Goal: Information Seeking & Learning: Learn about a topic

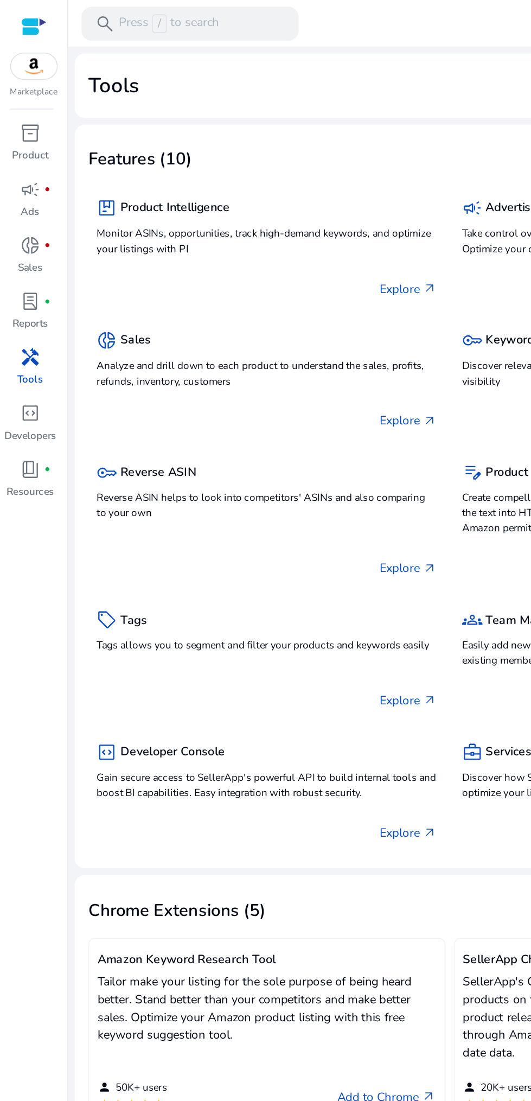
click at [22, 228] on span "handyman" at bounding box center [19, 228] width 13 height 13
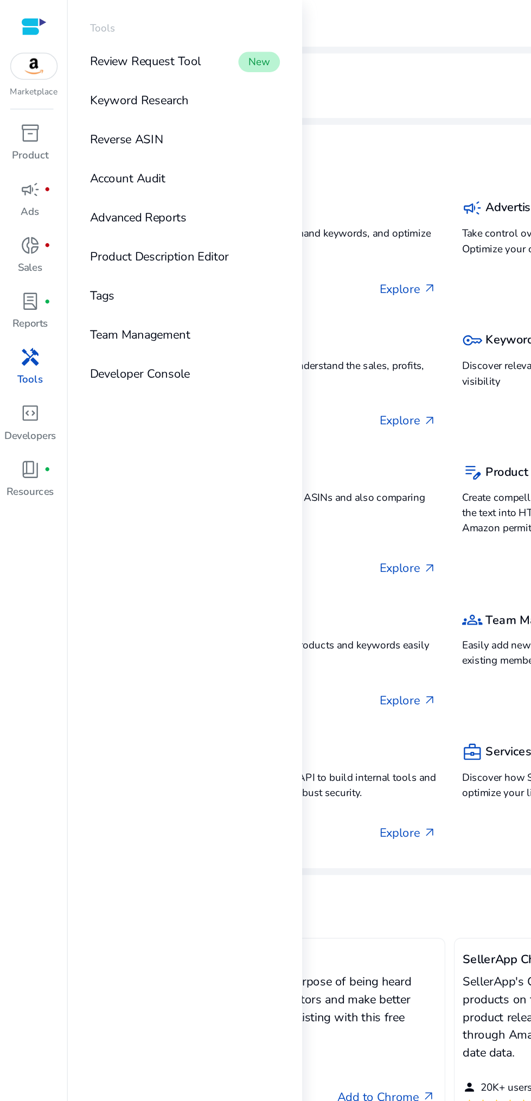
click at [134, 62] on link "Keyword Research" at bounding box center [118, 64] width 139 height 24
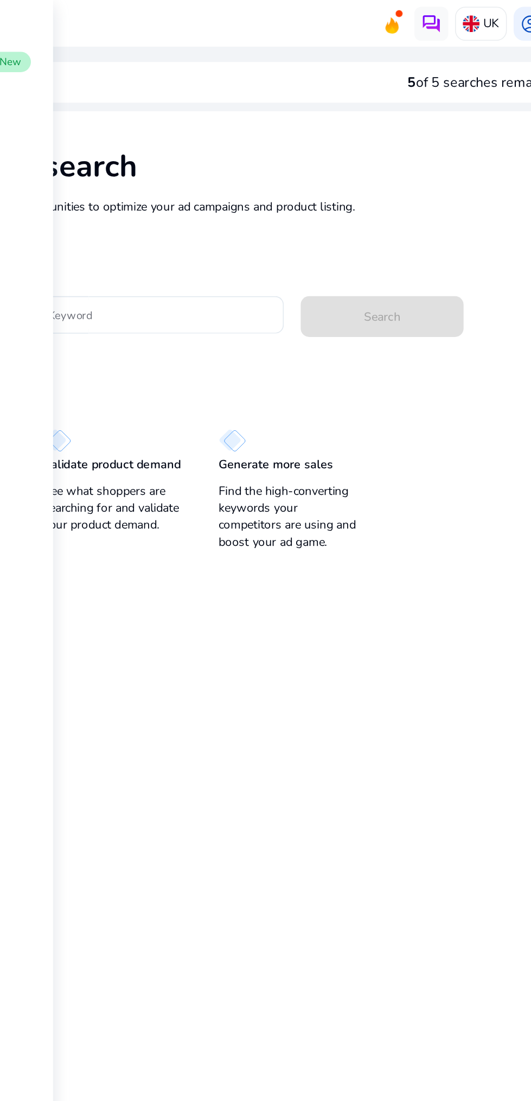
click at [276, 206] on input "Enter Keyword" at bounding box center [252, 201] width 160 height 12
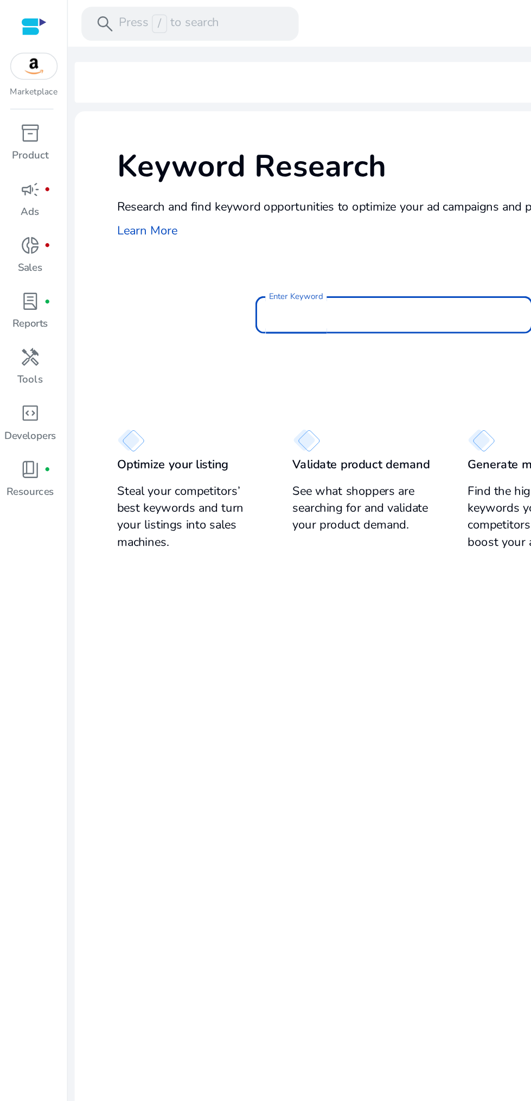
click at [17, 238] on p "Tools" at bounding box center [19, 243] width 16 height 10
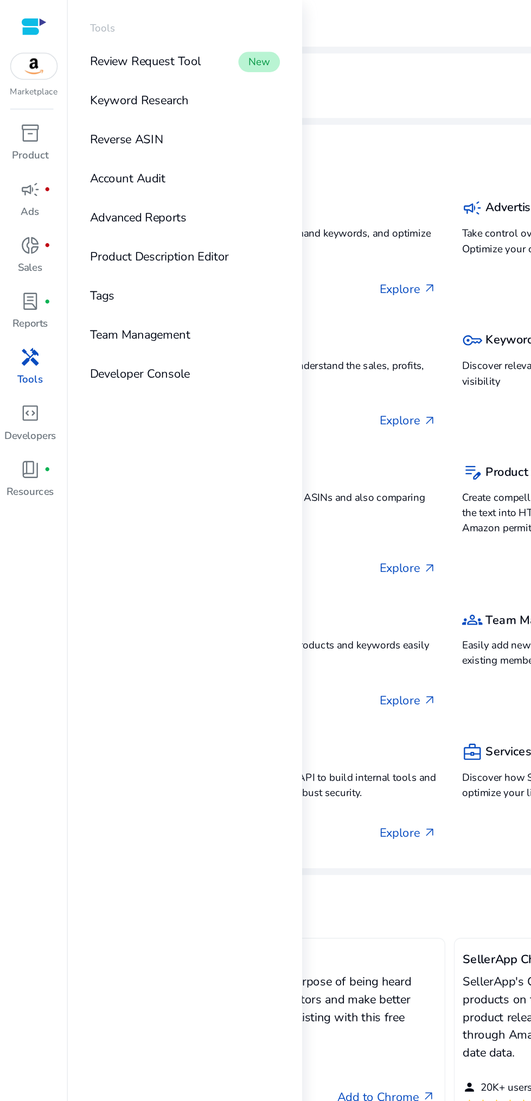
click at [128, 88] on link "Reverse ASIN" at bounding box center [118, 89] width 139 height 24
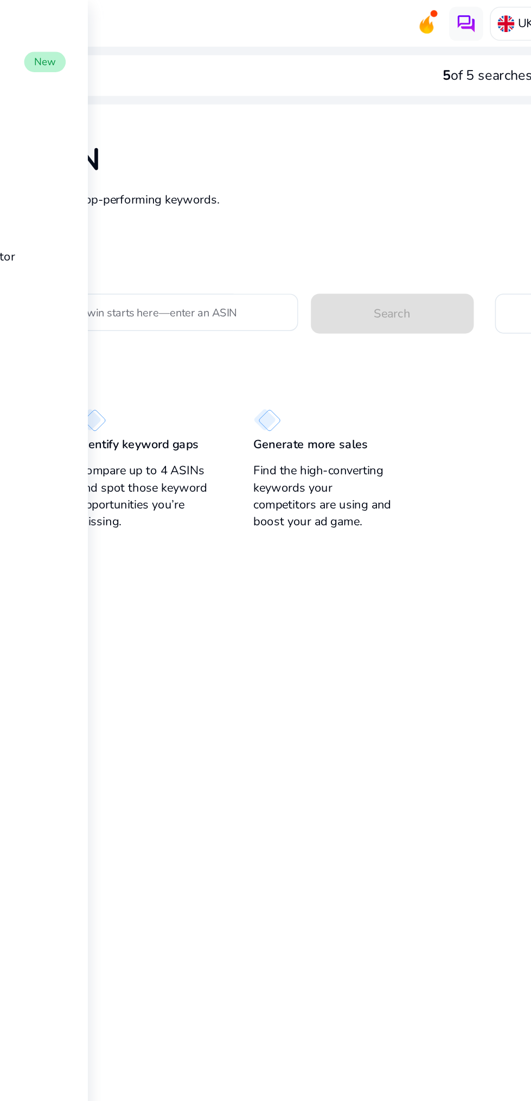
click at [279, 202] on input "Your next big win starts here—enter an ASIN" at bounding box center [234, 200] width 169 height 12
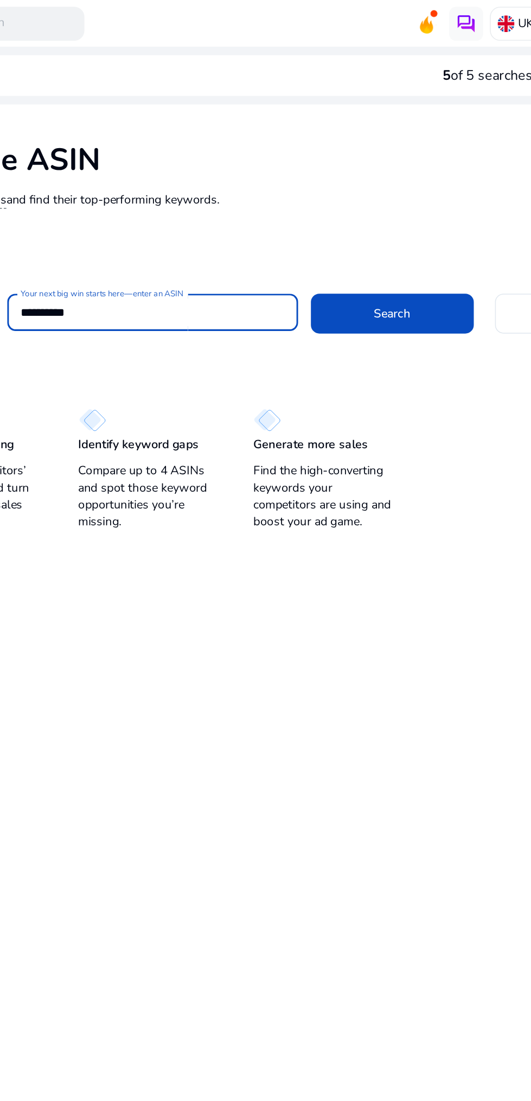
click at [392, 195] on span "Search" at bounding box center [387, 200] width 23 height 11
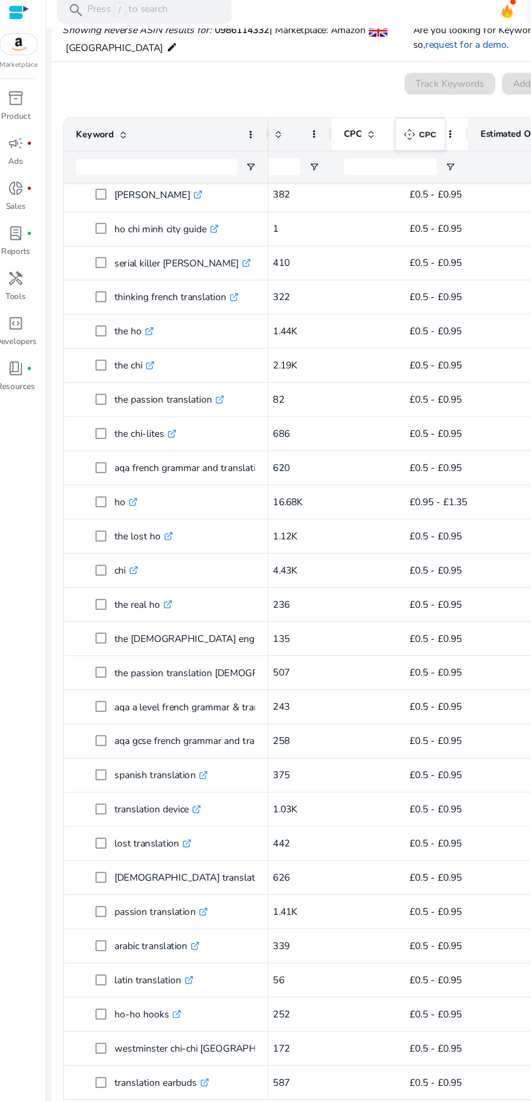
scroll to position [0, 140]
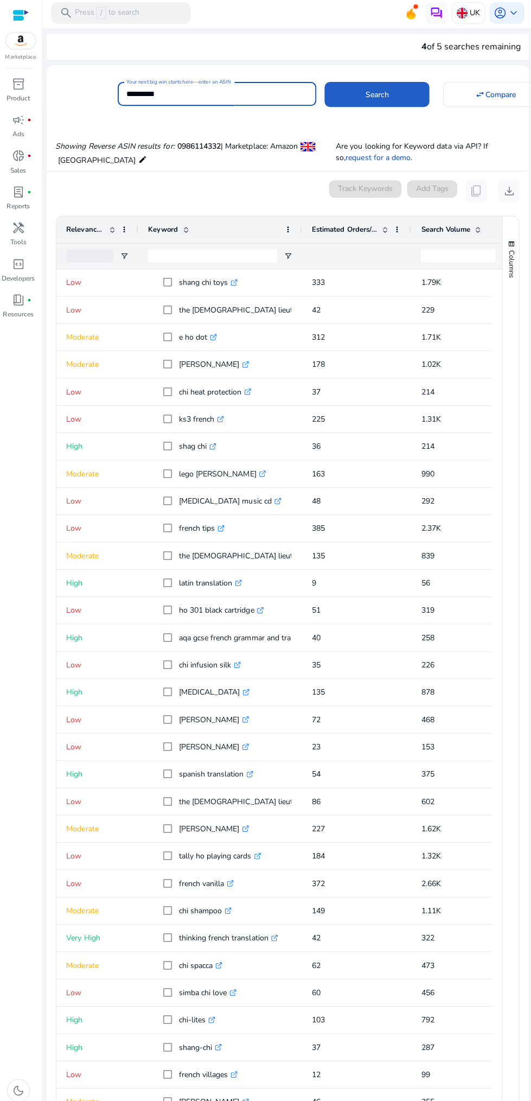
type input "**********"
click at [343, 103] on span at bounding box center [376, 96] width 104 height 26
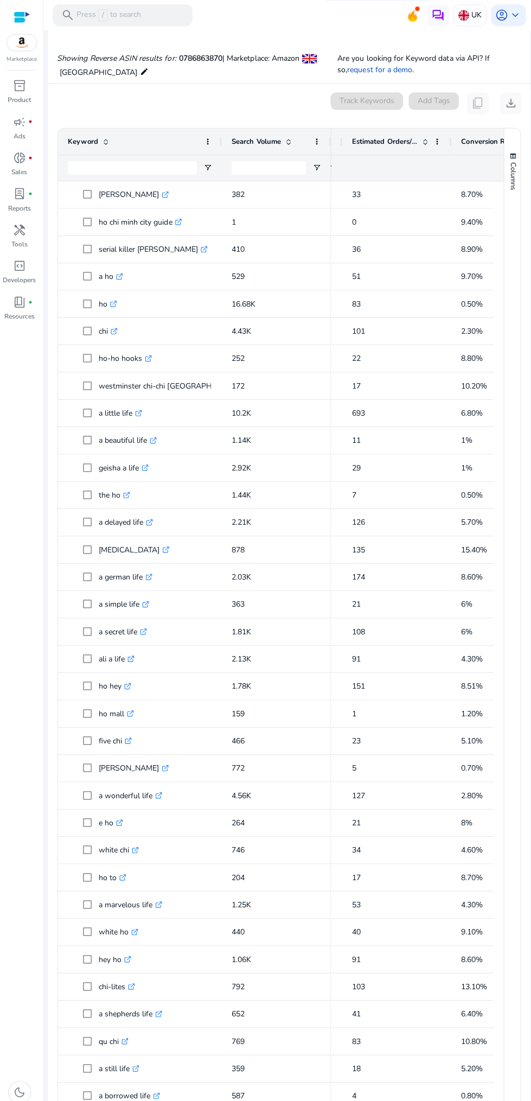
click at [474, 154] on div at bounding box center [502, 167] width 89 height 26
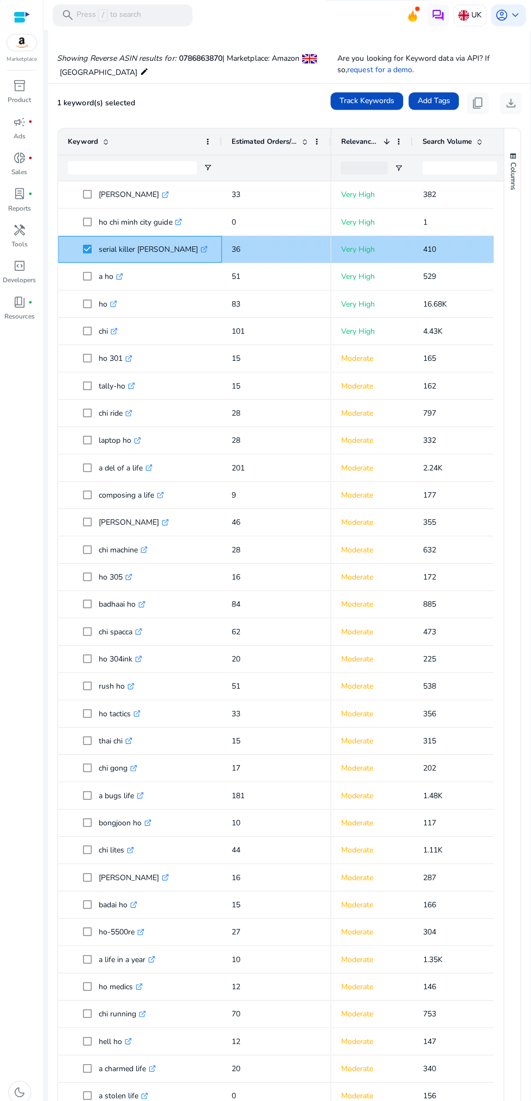
click at [115, 246] on p "serial killer [PERSON_NAME] .st0{fill:#2c8af8}" at bounding box center [152, 248] width 109 height 22
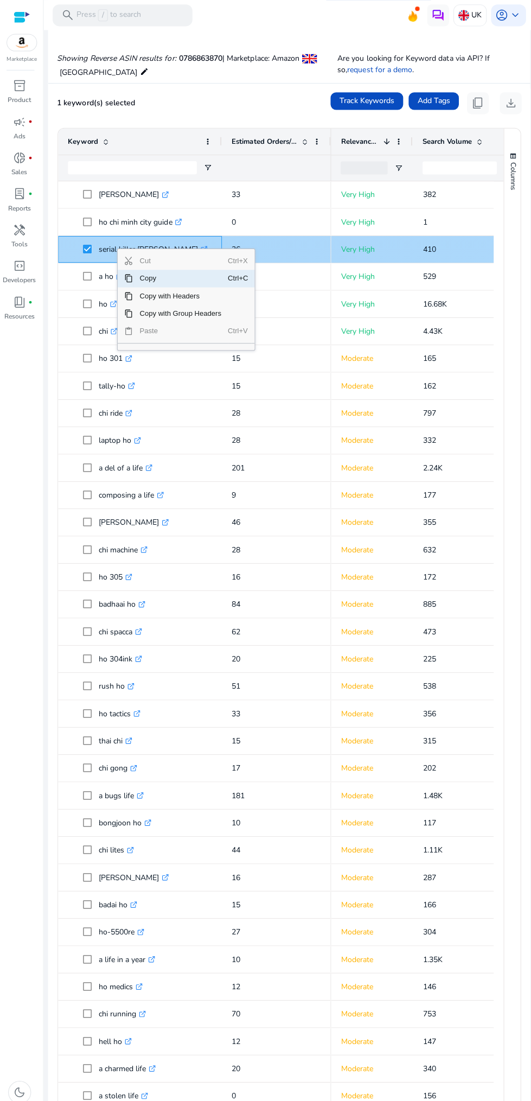
click at [140, 287] on span "Copy with Headers" at bounding box center [179, 293] width 94 height 17
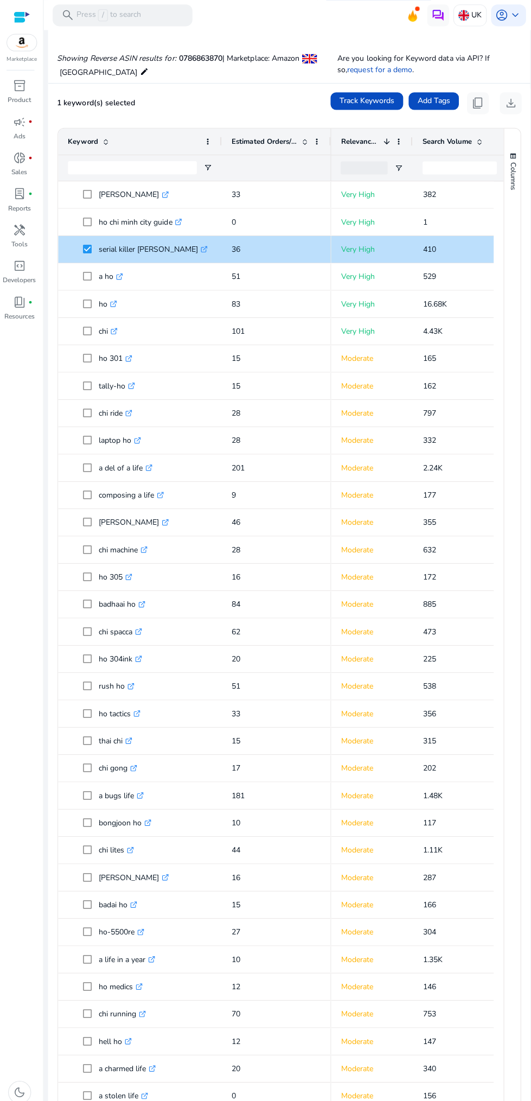
click at [11, 230] on div "handyman" at bounding box center [19, 228] width 30 height 17
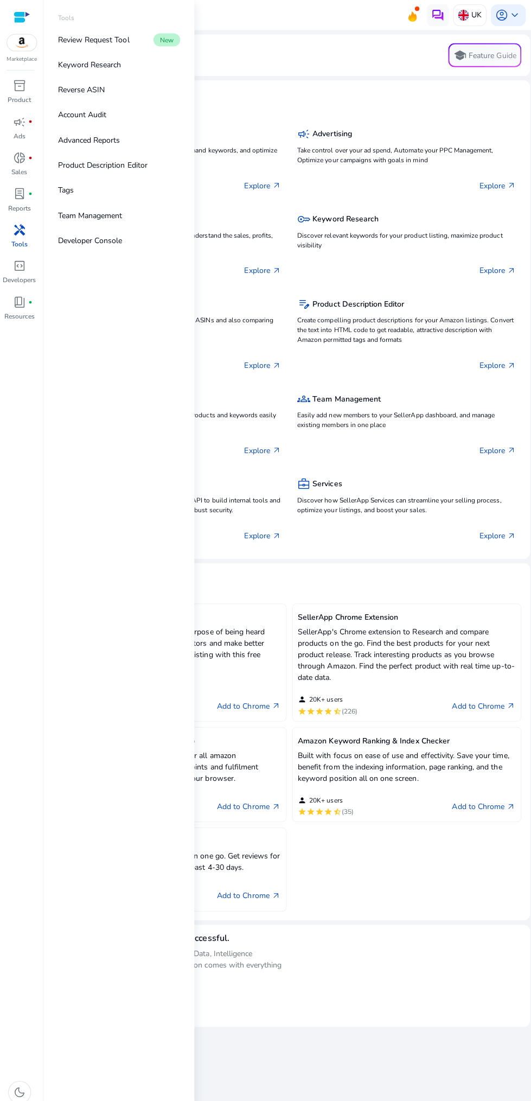
click at [130, 65] on link "Keyword Research" at bounding box center [118, 64] width 139 height 24
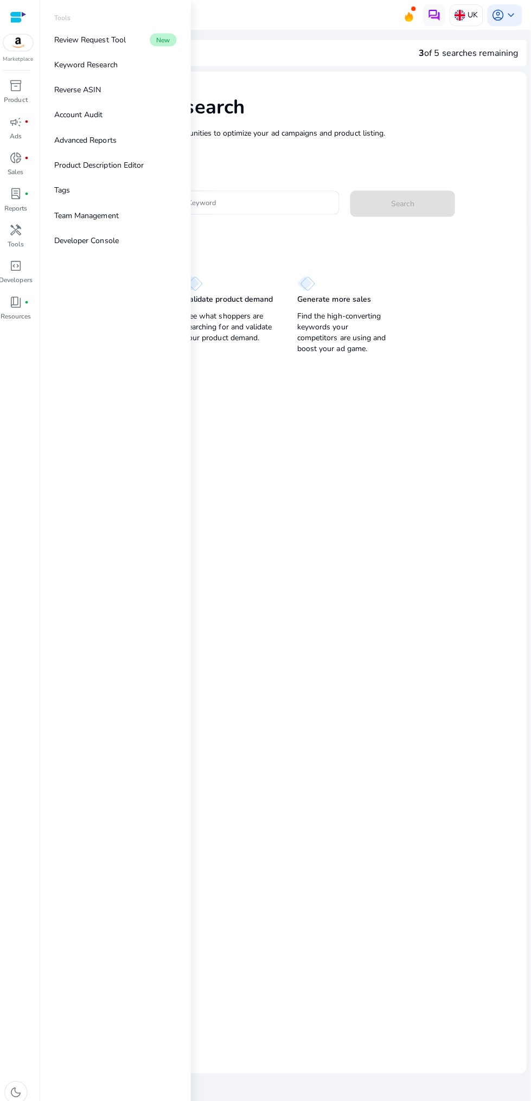
click at [259, 207] on input "Enter Keyword" at bounding box center [252, 201] width 160 height 12
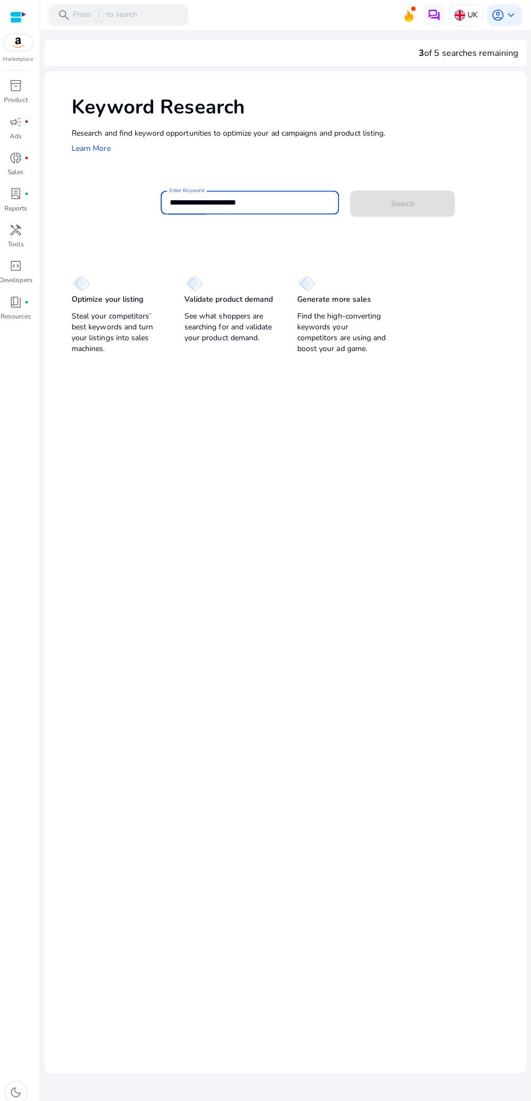
type input "**********"
click at [352, 189] on button "Search" at bounding box center [404, 202] width 104 height 26
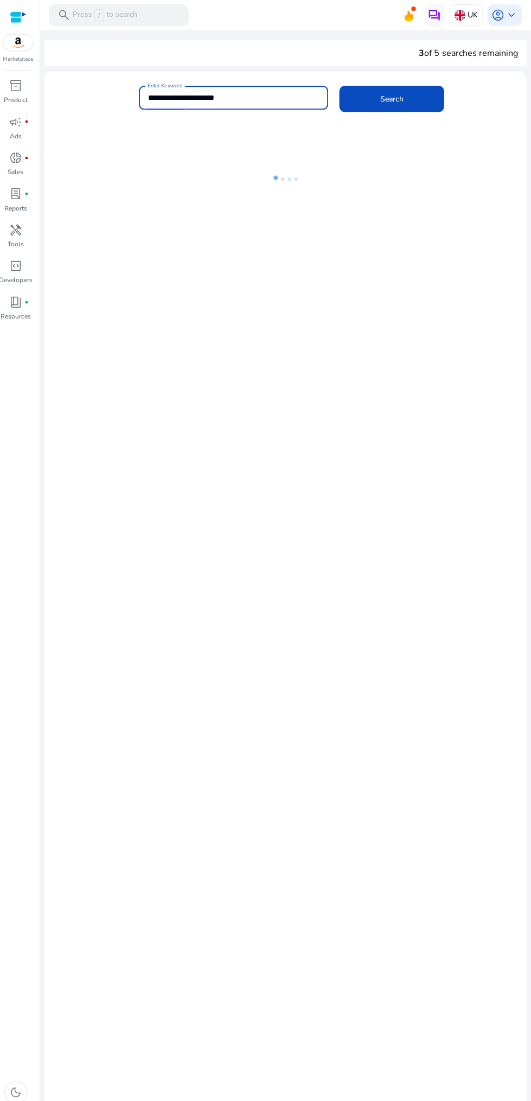
click at [400, 92] on span at bounding box center [393, 98] width 104 height 26
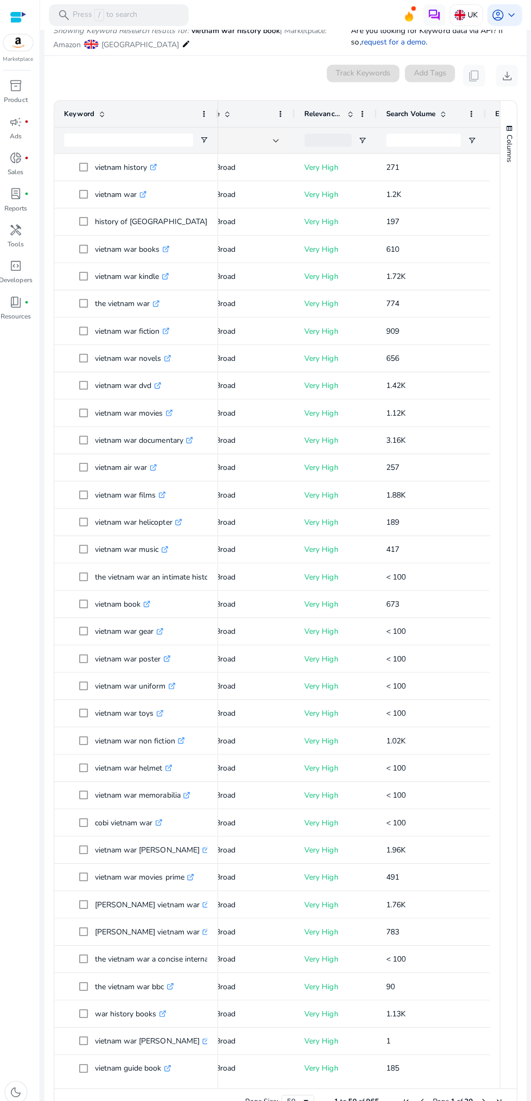
scroll to position [0, 80]
